Goal: Task Accomplishment & Management: Manage account settings

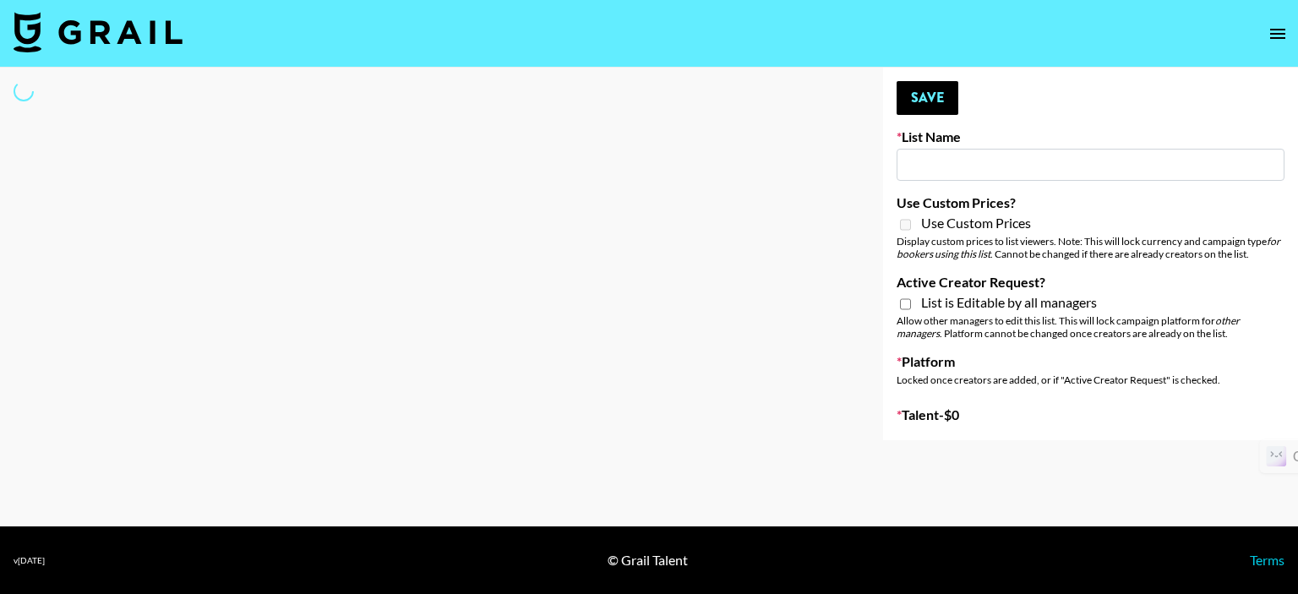
select select "Song"
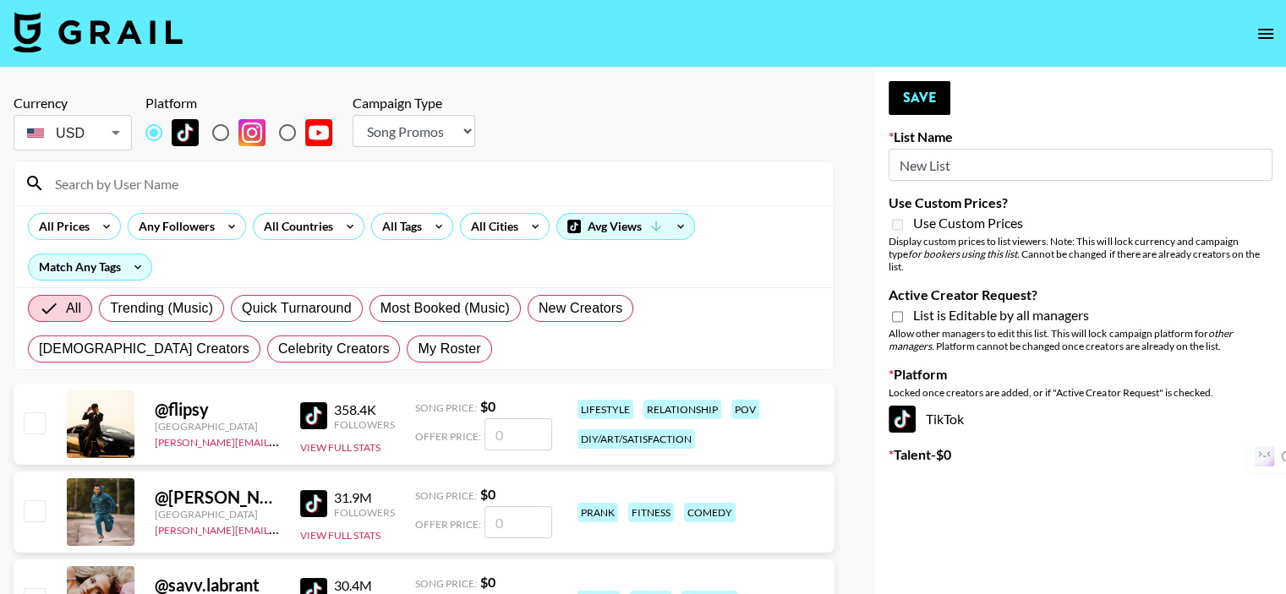
type input "New List"
click at [418, 347] on span "My Roster" at bounding box center [449, 349] width 63 height 20
click at [418, 349] on input "My Roster" at bounding box center [418, 349] width 0 height 0
radio input "true"
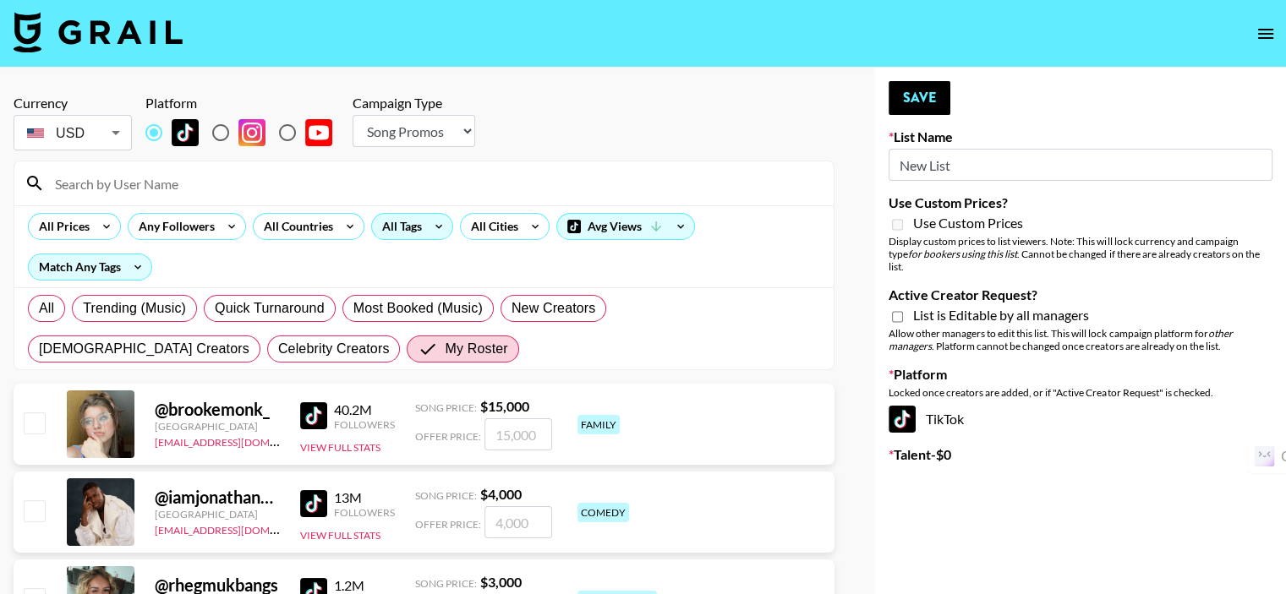
click at [396, 231] on div "All Tags" at bounding box center [398, 226] width 53 height 25
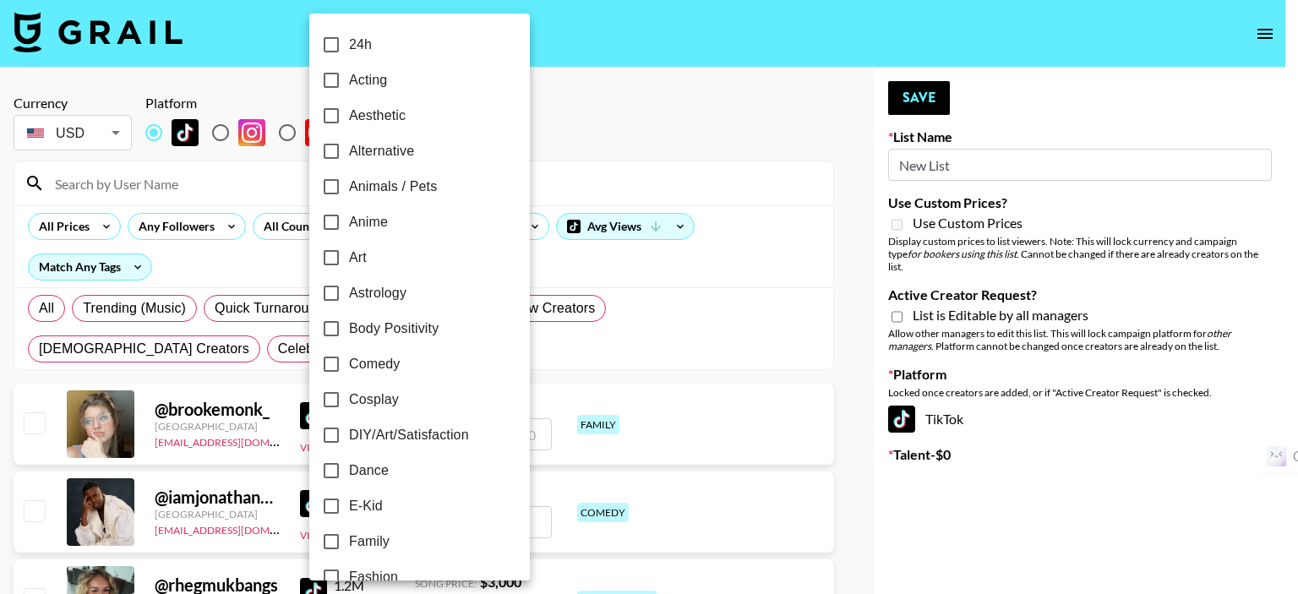
scroll to position [254, 0]
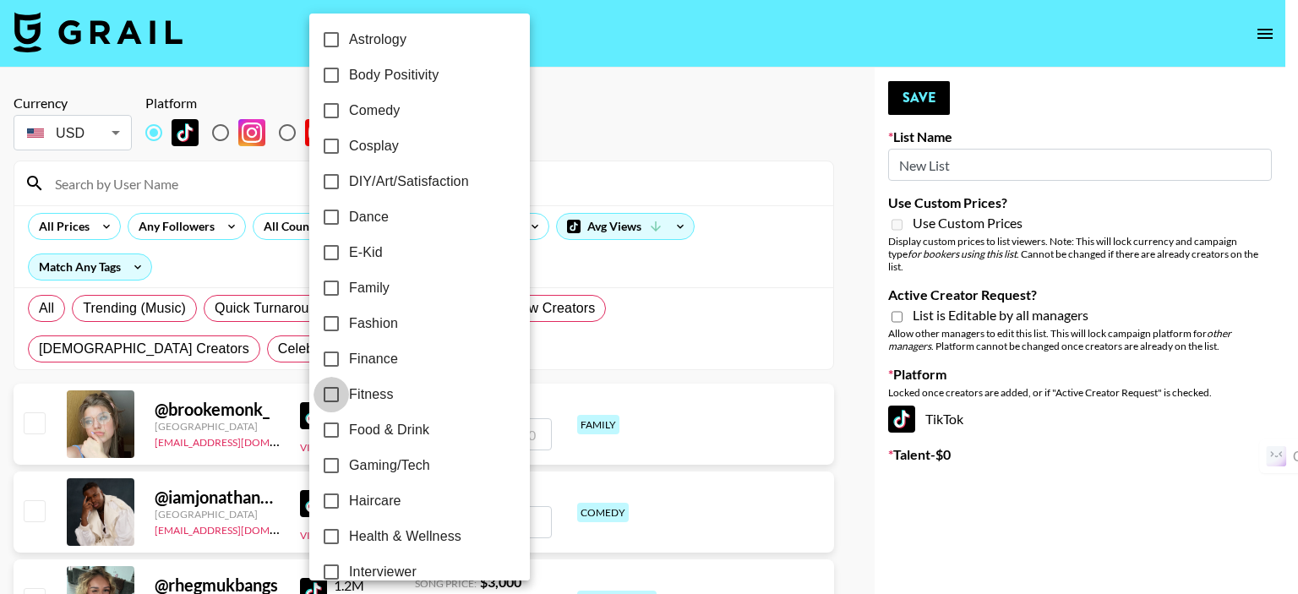
click at [331, 394] on input "Fitness" at bounding box center [332, 395] width 36 height 36
checkbox input "true"
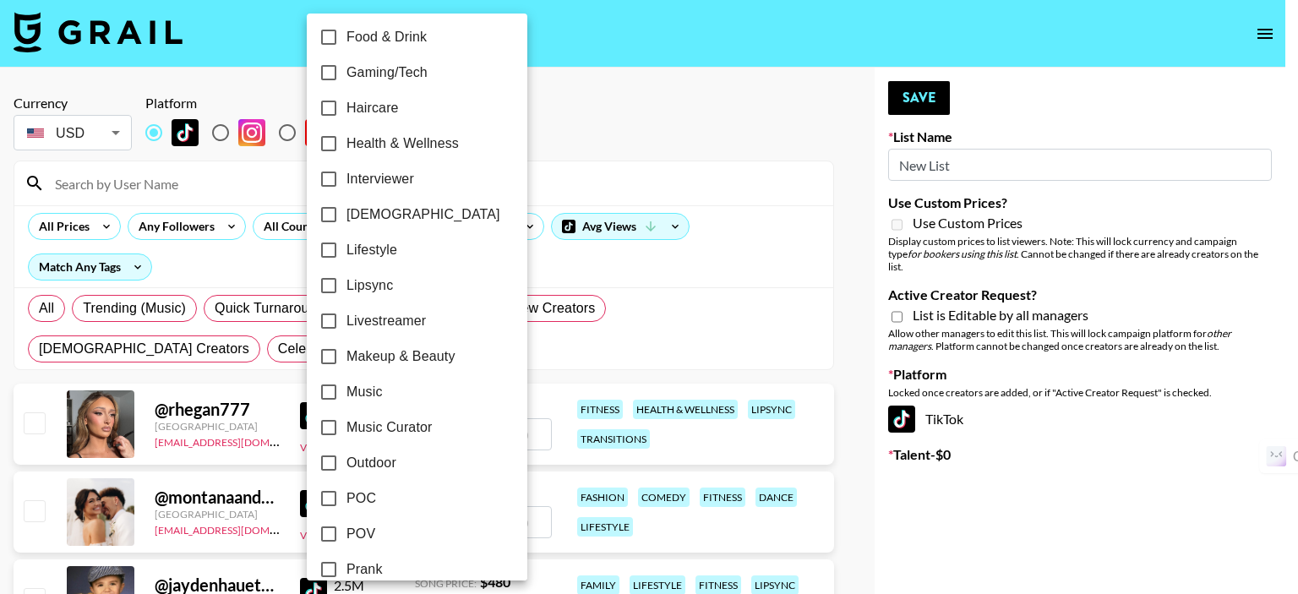
scroll to position [676, 0]
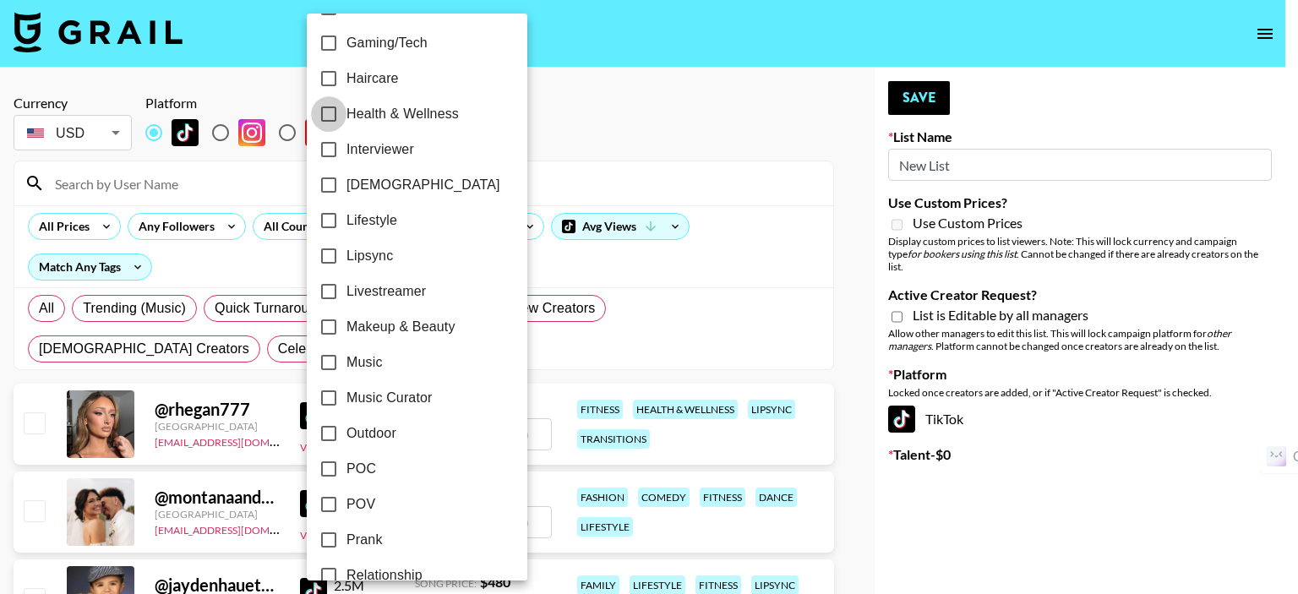
click at [331, 117] on input "Health & Wellness" at bounding box center [329, 114] width 36 height 36
checkbox input "true"
click at [272, 226] on div at bounding box center [649, 297] width 1298 height 594
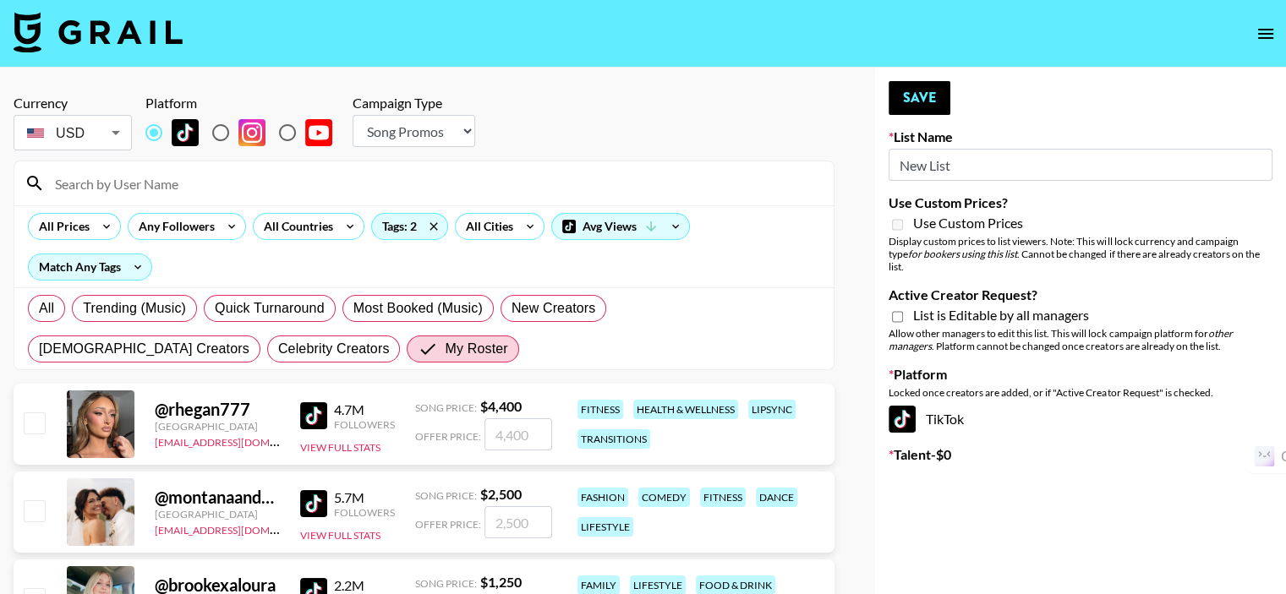
click at [272, 226] on div "All Countries" at bounding box center [295, 226] width 83 height 25
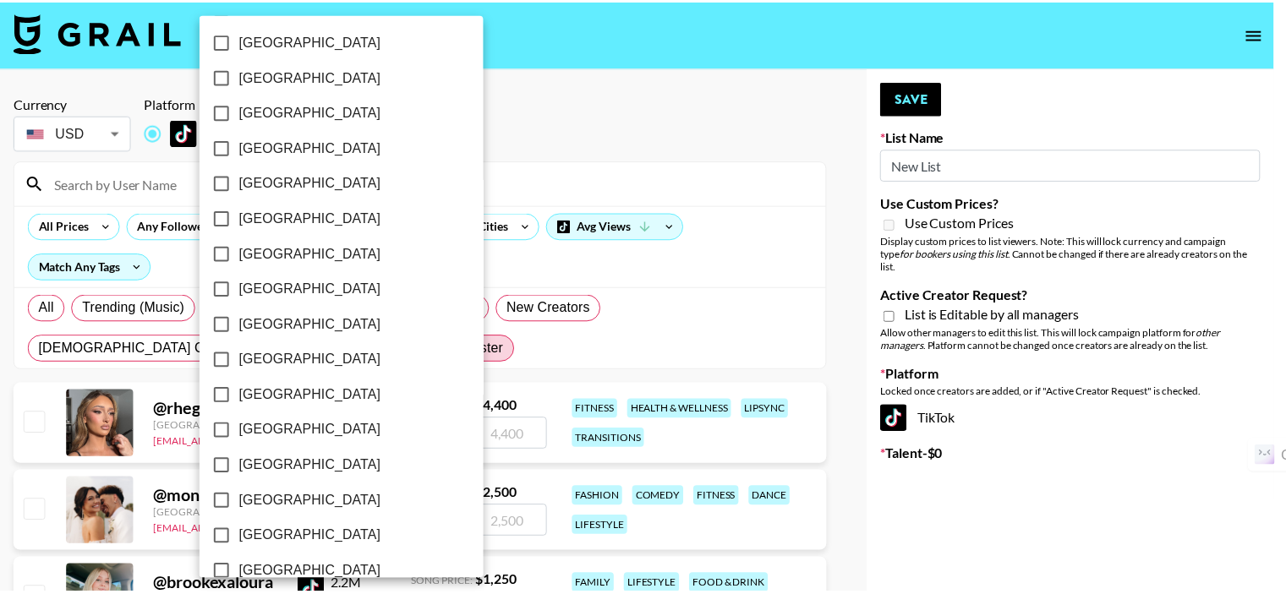
scroll to position [1376, 0]
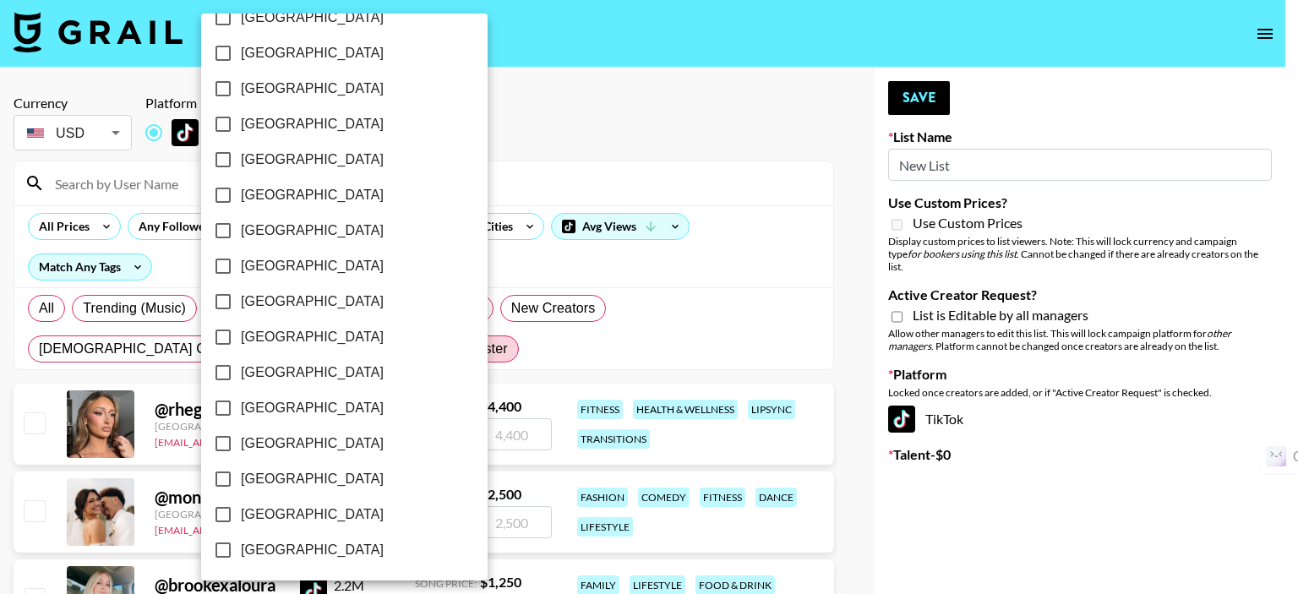
click at [222, 513] on input "[GEOGRAPHIC_DATA]" at bounding box center [223, 515] width 36 height 36
checkbox input "true"
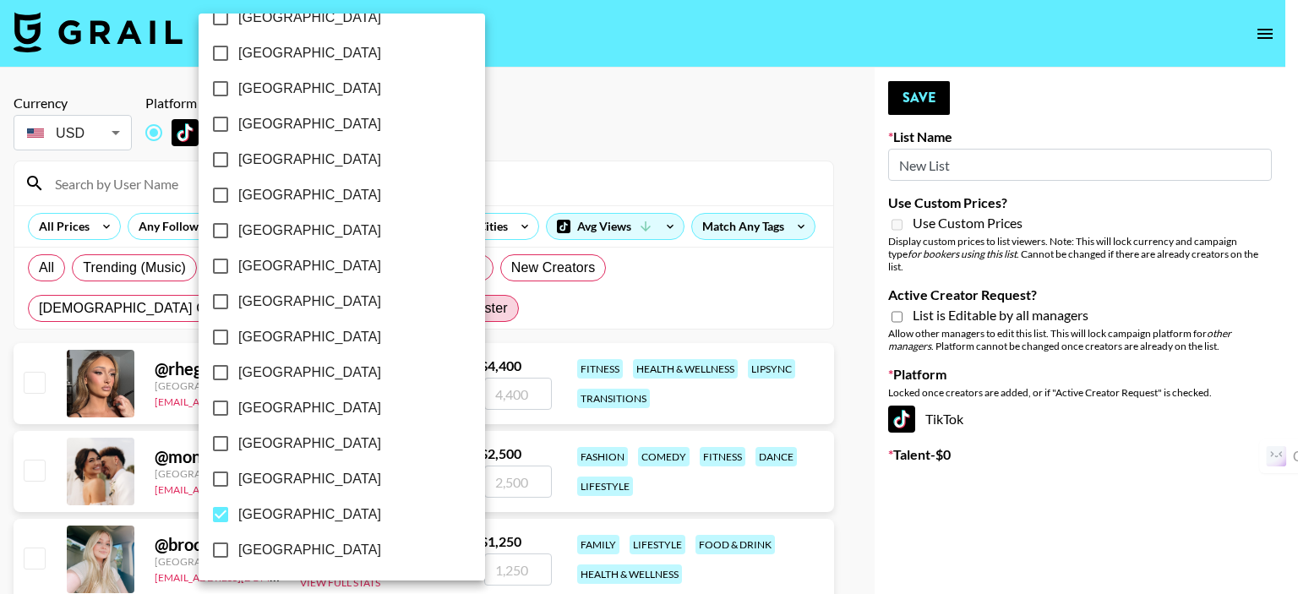
click at [519, 183] on div at bounding box center [649, 297] width 1298 height 594
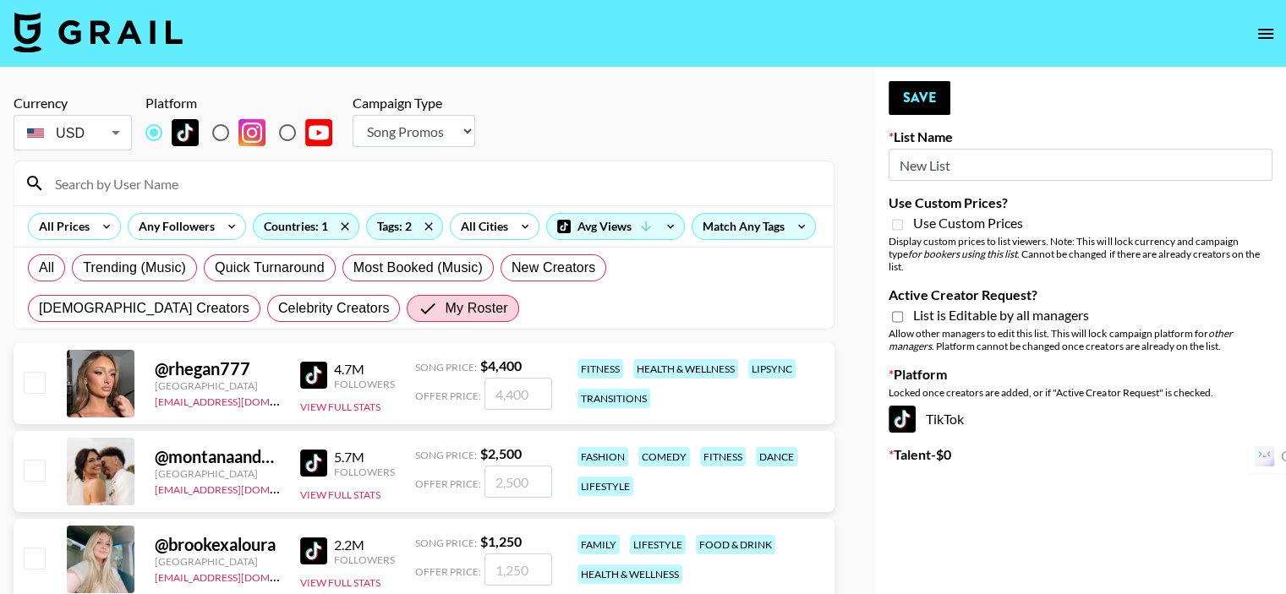
scroll to position [169, 0]
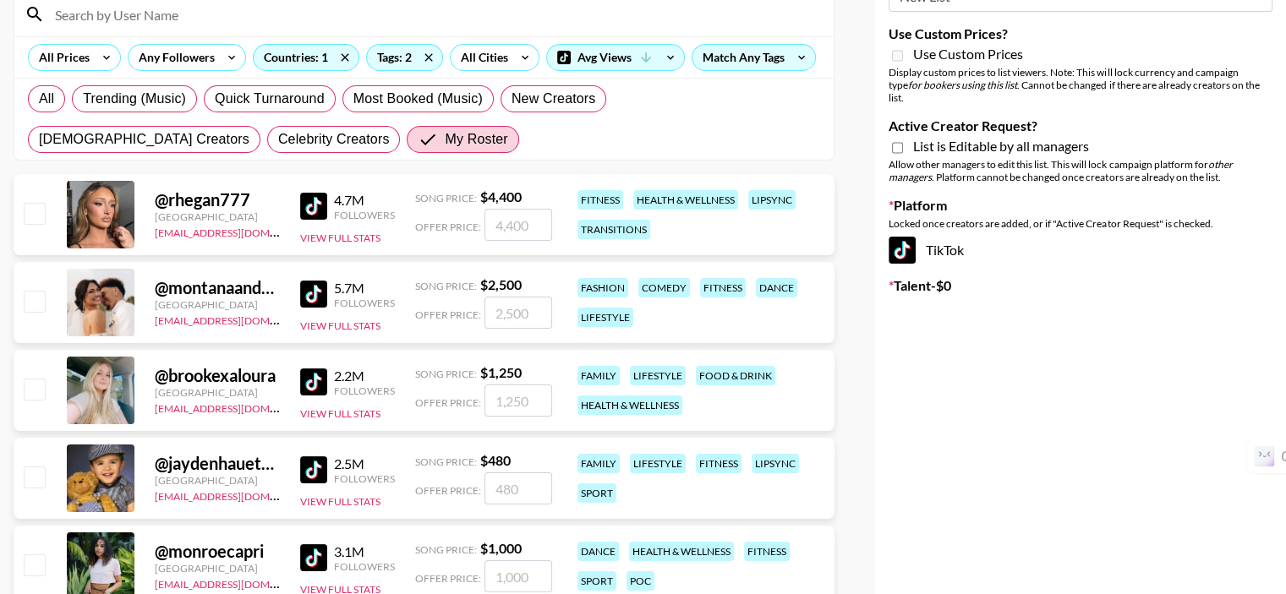
click at [37, 213] on input "checkbox" at bounding box center [34, 213] width 20 height 20
checkbox input "true"
type input "4400"
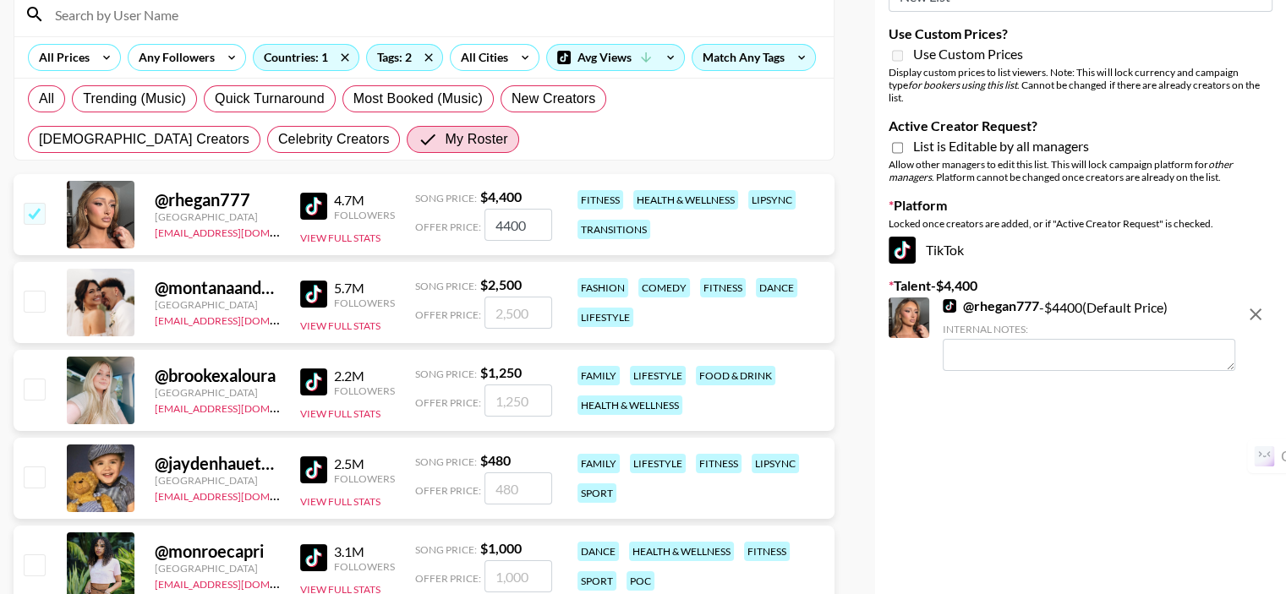
click at [34, 303] on input "checkbox" at bounding box center [34, 301] width 20 height 20
checkbox input "true"
type input "2500"
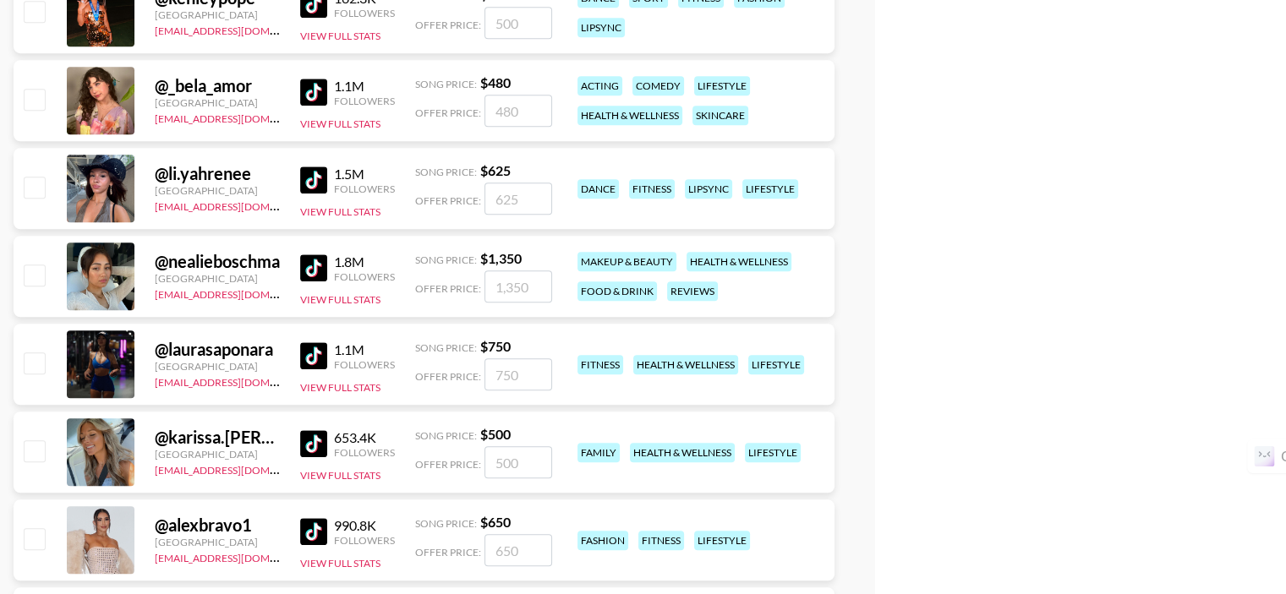
scroll to position [1353, 0]
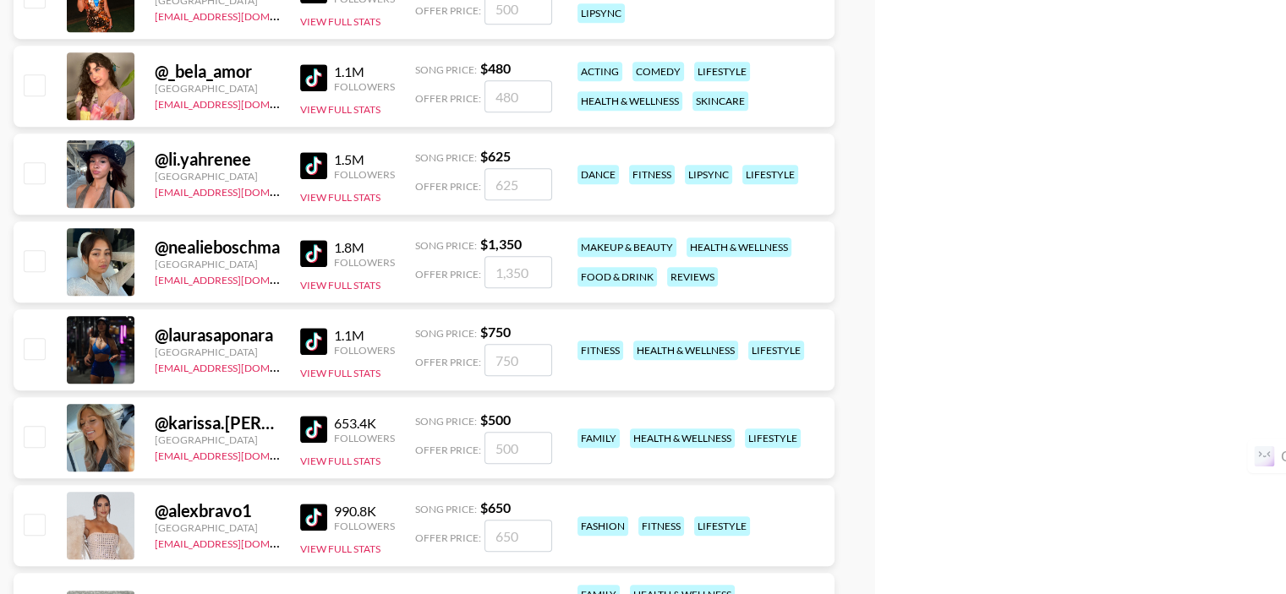
click at [42, 263] on input "checkbox" at bounding box center [34, 260] width 20 height 20
checkbox input "true"
type input "1350"
click at [37, 351] on input "checkbox" at bounding box center [34, 348] width 20 height 20
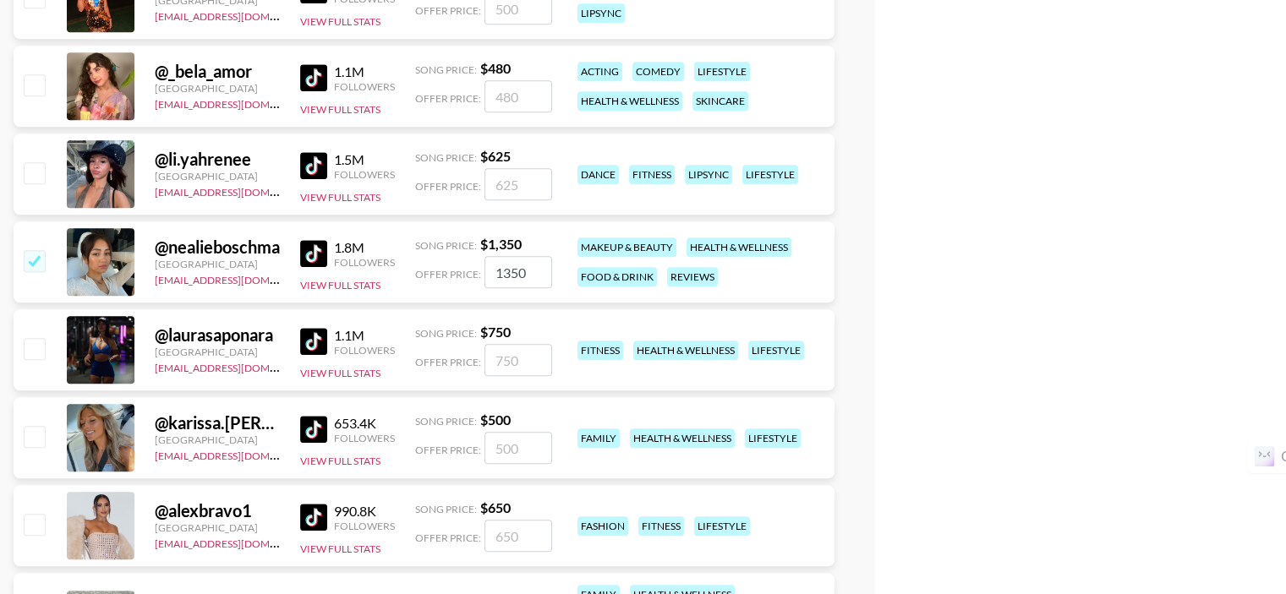
checkbox input "false"
click at [39, 352] on input "checkbox" at bounding box center [34, 348] width 20 height 20
checkbox input "true"
type input "750"
click at [39, 440] on input "checkbox" at bounding box center [34, 436] width 20 height 20
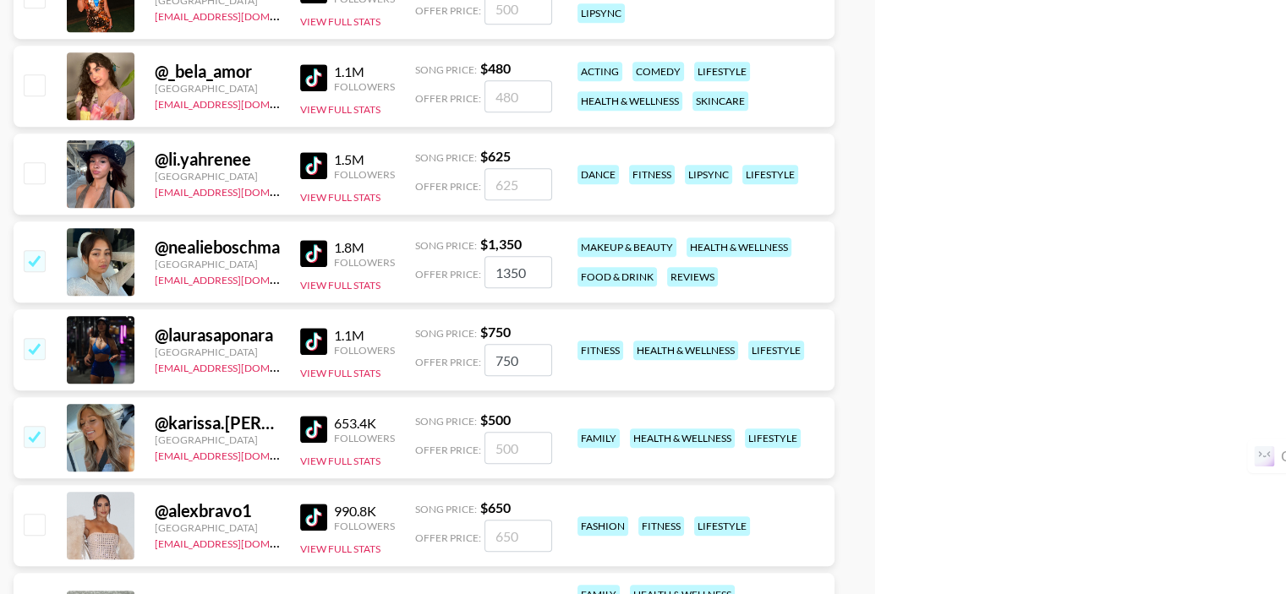
checkbox input "true"
type input "500"
click at [35, 520] on input "checkbox" at bounding box center [34, 524] width 20 height 20
checkbox input "true"
type input "650"
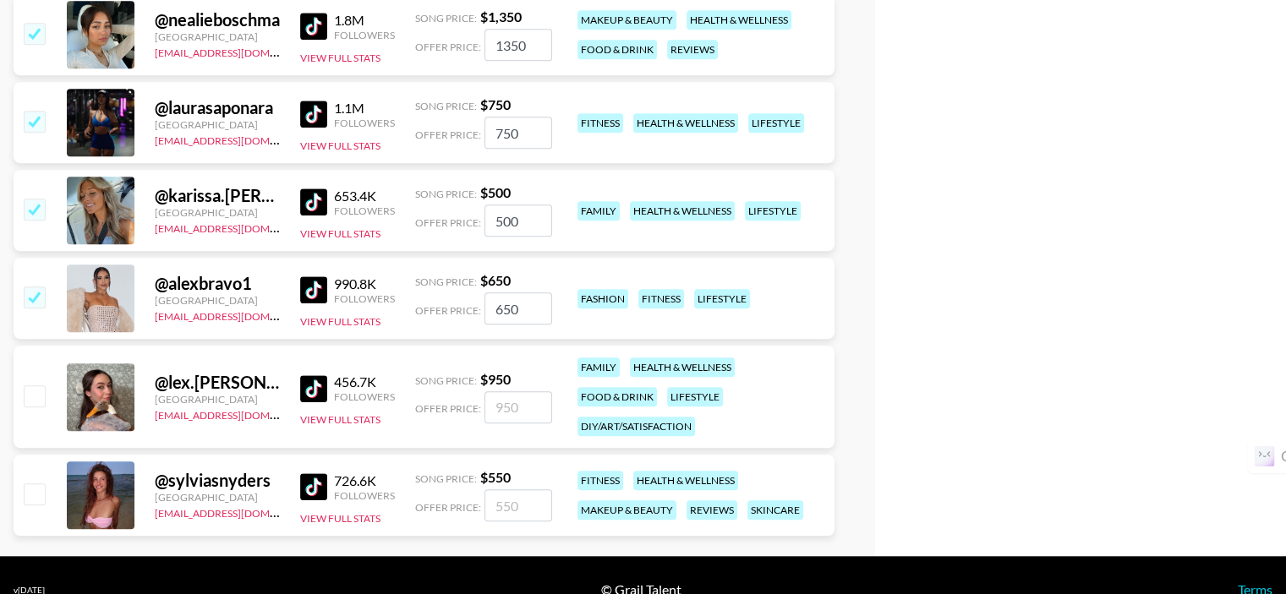
scroll to position [1609, 0]
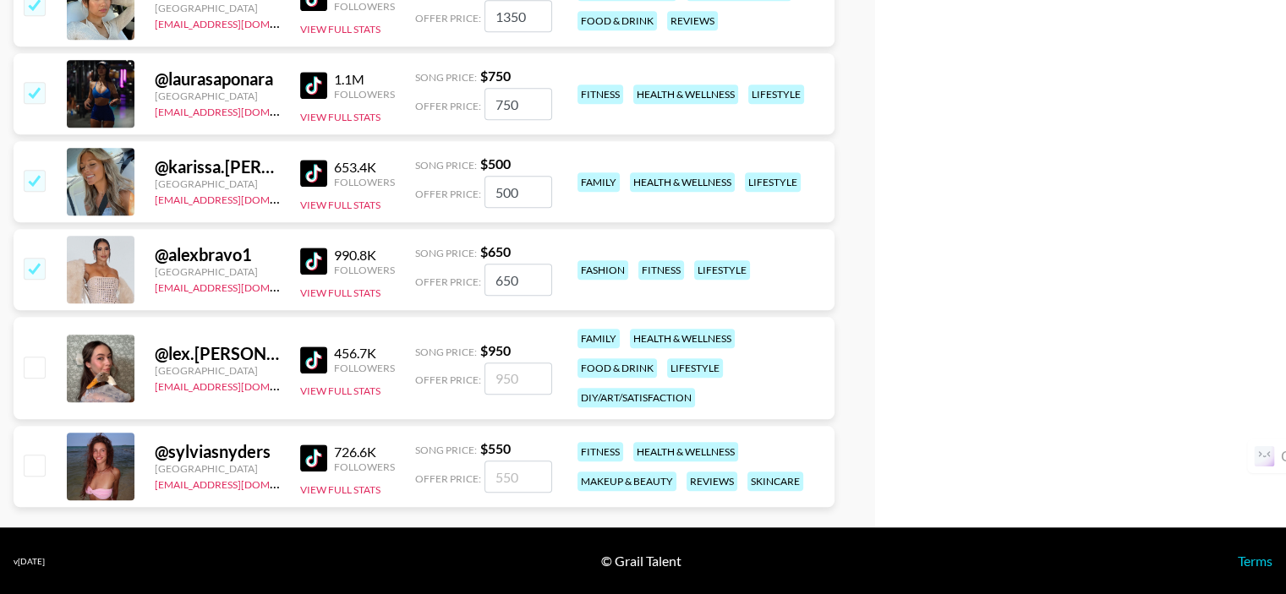
click at [29, 369] on input "checkbox" at bounding box center [34, 367] width 20 height 20
checkbox input "true"
type input "950"
click at [672, 489] on div "makeup & beauty" at bounding box center [626, 481] width 99 height 19
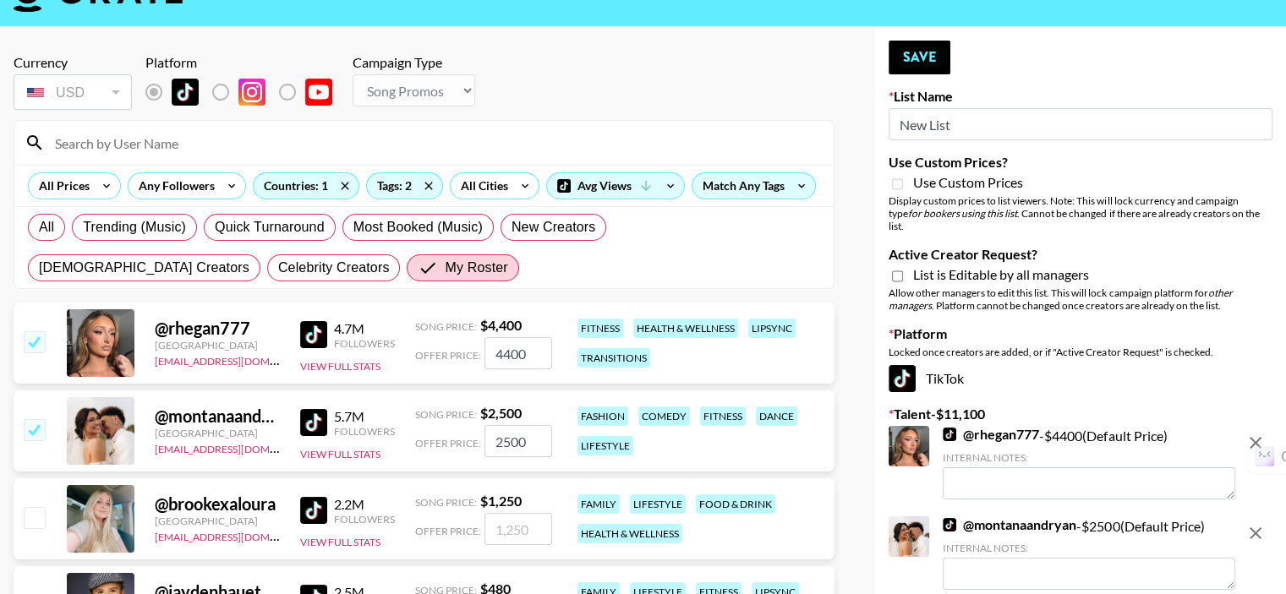
scroll to position [0, 0]
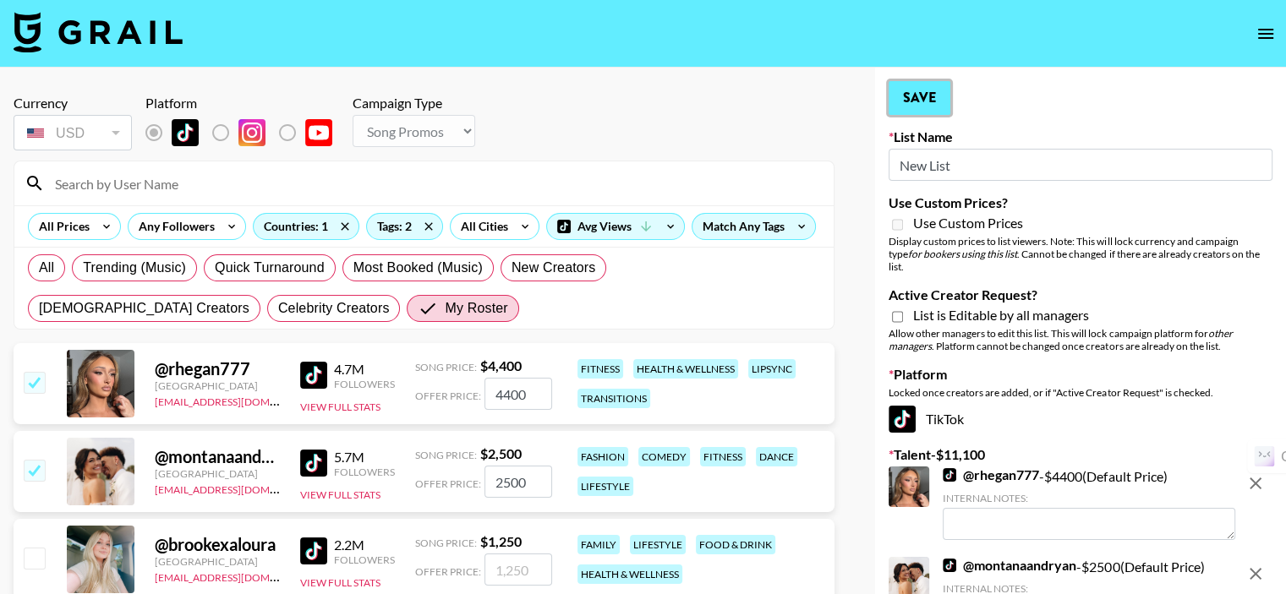
click at [924, 100] on button "Save" at bounding box center [919, 98] width 62 height 34
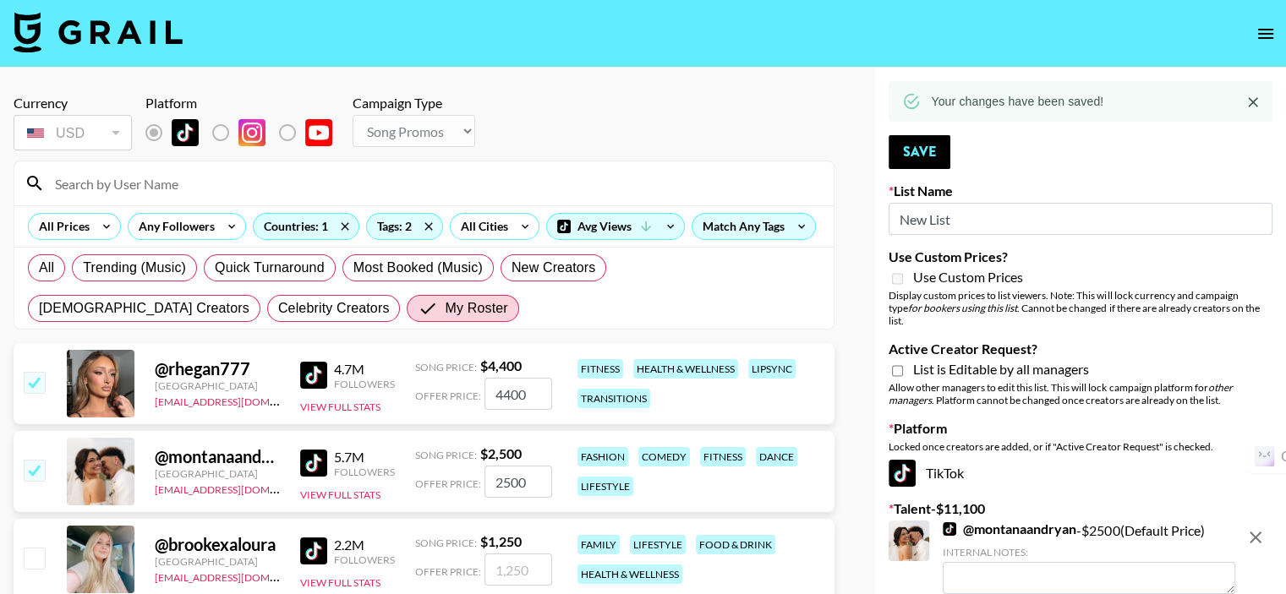
click at [1247, 101] on icon "Close" at bounding box center [1252, 102] width 17 height 17
